Goal: Find contact information: Find contact information

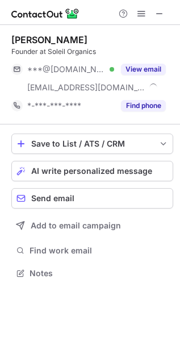
scroll to position [266, 180]
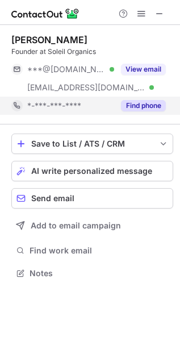
click at [123, 103] on button "Find phone" at bounding box center [143, 105] width 45 height 11
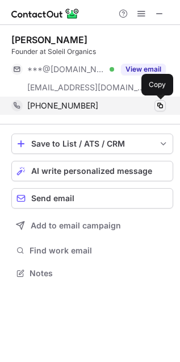
click at [159, 106] on span at bounding box center [160, 105] width 9 height 9
